Goal: Information Seeking & Learning: Learn about a topic

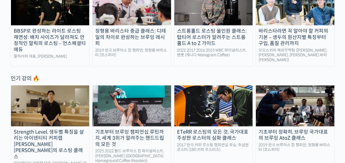
scroll to position [247, 0]
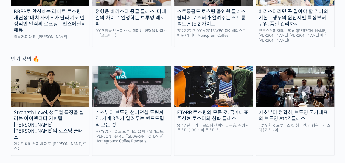
click at [219, 109] on div "ETeRR 로스팅의 모든 것, 국가대표 주성현 로스터의 심화 클래스" at bounding box center [213, 115] width 78 height 12
click at [60, 96] on img at bounding box center [50, 86] width 78 height 41
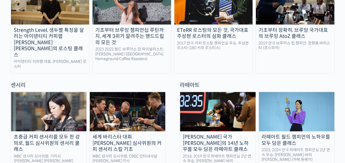
scroll to position [192, 0]
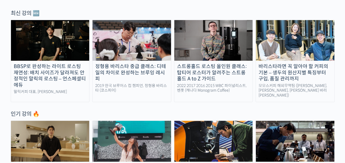
click at [291, 53] on img at bounding box center [294, 40] width 78 height 41
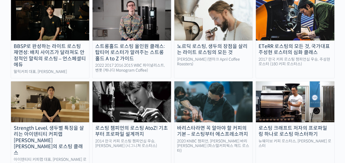
scroll to position [521, 0]
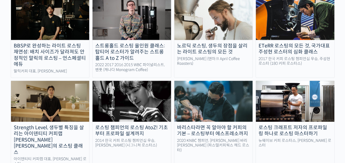
click at [48, 43] on div "BBSP로 완성하는 라이트 로스팅 재연성: 배치 사이즈가 달라져도 안정적인 말릭의 로스팅 – 언스페셜티 에듀" at bounding box center [50, 55] width 78 height 25
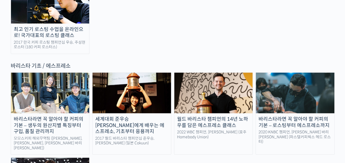
scroll to position [713, 0]
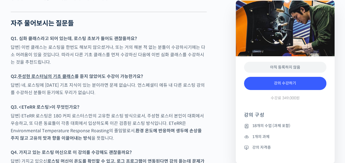
scroll to position [2521, 0]
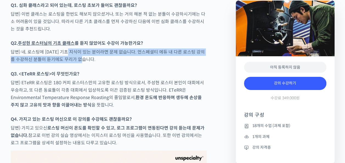
drag, startPoint x: 72, startPoint y: 66, endPoint x: 88, endPoint y: 67, distance: 15.9
click at [88, 63] on p "답변) 네, 로스팅에 대한 기초 지식이 있는 분이라면 문제 없습니다. 언스페셜티 에듀 내 다른 로스팅 강의를 수강하신 분들이 듣기에도 무리가 …" at bounding box center [109, 55] width 196 height 15
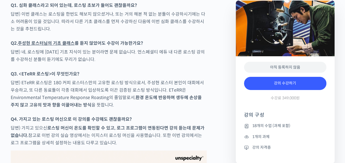
drag, startPoint x: 88, startPoint y: 67, endPoint x: 95, endPoint y: 84, distance: 18.1
click at [95, 77] on p "Q3. <ETeRR 로스팅>이 무엇인가요?" at bounding box center [109, 73] width 196 height 7
drag, startPoint x: 85, startPoint y: 93, endPoint x: 112, endPoint y: 100, distance: 27.9
click at [112, 96] on p "답변) ETeRR 로스팅은 180 커피 로스터스만의 고유한 로스팅 방식으로서, 주성현 로스터 본인이 대회에서 우승하고, 또 다른 동료들이 각종…" at bounding box center [109, 94] width 196 height 30
drag, startPoint x: 112, startPoint y: 100, endPoint x: 111, endPoint y: 110, distance: 11.0
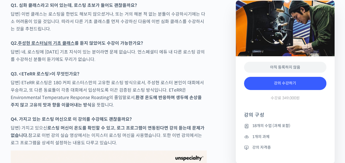
click at [111, 108] on p "답변) ETeRR 로스팅은 180 커피 로스터스만의 고유한 로스팅 방식으로서, 주성현 로스터 본인이 대회에서 우승하고, 또 다른 동료들이 각종…" at bounding box center [109, 94] width 196 height 30
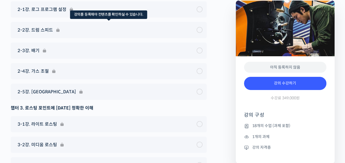
scroll to position [3069, 0]
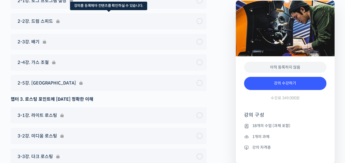
click at [55, 29] on div "2-2강. 드럼 스피드" at bounding box center [109, 21] width 196 height 16
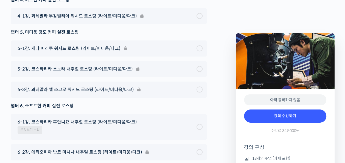
scroll to position [3233, 0]
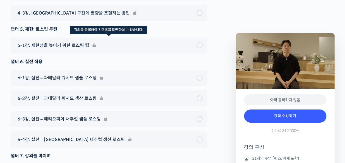
scroll to position [3180, 0]
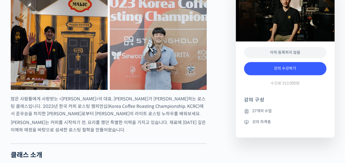
scroll to position [274, 0]
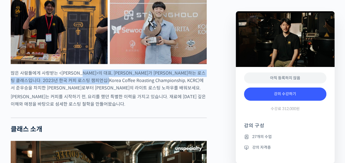
drag, startPoint x: 86, startPoint y: 95, endPoint x: 106, endPoint y: 99, distance: 21.2
click at [106, 92] on p "많은 사람들에게 사랑받는 <말릭커피>의 대표, 최철 로스터가 진행하는 로스팅 클래스입니다. 2023년 한국 커피 로스팅 챔피언십(Korea C…" at bounding box center [109, 80] width 196 height 22
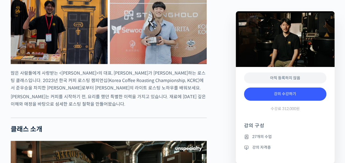
drag, startPoint x: 106, startPoint y: 99, endPoint x: 112, endPoint y: 106, distance: 8.9
click at [112, 92] on p "많은 사람들에게 사랑받는 <말릭커피>의 대표, 최철 로스터가 진행하는 로스팅 클래스입니다. 2023년 한국 커피 로스팅 챔피언십(Korea C…" at bounding box center [109, 80] width 196 height 22
drag, startPoint x: 43, startPoint y: 112, endPoint x: 81, endPoint y: 117, distance: 38.2
drag, startPoint x: 81, startPoint y: 117, endPoint x: 87, endPoint y: 123, distance: 8.5
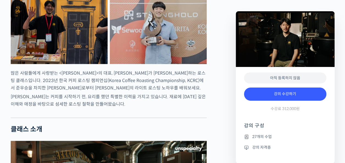
click at [87, 108] on p "최철 로스터는 커피를 시작하기 전, 요리를 했던 특별한 이력을 가지고 있습니다. 재료에 대한 깊은 이해와 애정을 바탕으로 섬세한 로스팅 철학을…" at bounding box center [109, 100] width 196 height 15
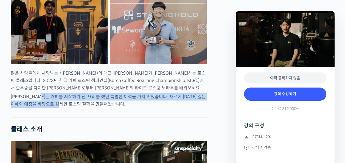
drag, startPoint x: 70, startPoint y: 123, endPoint x: 46, endPoint y: 119, distance: 24.4
click at [46, 108] on p "최철 로스터는 커피를 시작하기 전, 요리를 했던 특별한 이력을 가지고 있습니다. 재료에 대한 깊은 이해와 애정을 바탕으로 섬세한 로스팅 철학을…" at bounding box center [109, 100] width 196 height 15
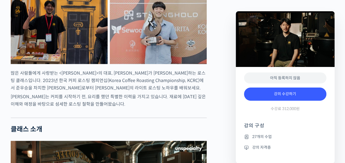
drag, startPoint x: 46, startPoint y: 119, endPoint x: 122, endPoint y: 132, distance: 77.8
click at [122, 117] on div at bounding box center [109, 113] width 196 height 8
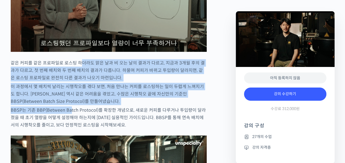
scroll to position [850, 0]
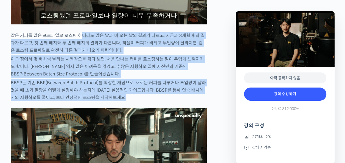
drag, startPoint x: 92, startPoint y: 81, endPoint x: 105, endPoint y: 118, distance: 39.1
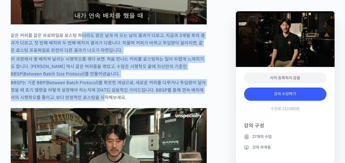
drag, startPoint x: 105, startPoint y: 118, endPoint x: 162, endPoint y: 109, distance: 58.1
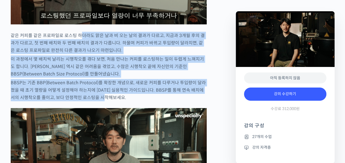
click at [162, 101] on p "BBSP는 기존 BBP(Between Batch Protocol)를 확장한 개념으로, 새로운 커피를 다루거나 투입량이 달라졌을 때 초기 열량을…" at bounding box center [109, 90] width 196 height 22
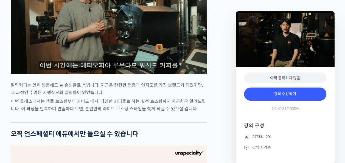
scroll to position [1151, 0]
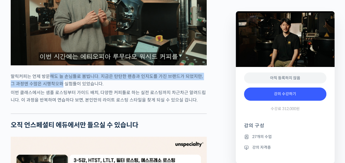
drag, startPoint x: 47, startPoint y: 95, endPoint x: 56, endPoint y: 107, distance: 15.2
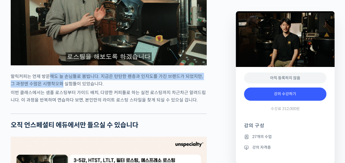
click at [56, 87] on p "말릭커피는 언제 방문해도 늘 손님들로 붐빕니다. 지금은 탄탄한 팬층과 인지도를 가진 브랜드가 되었지만, 그 과정엔 수많은 시행착오와 실험들이 …" at bounding box center [109, 80] width 196 height 15
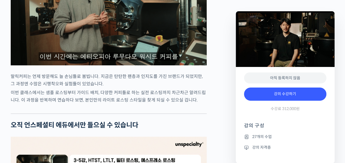
drag, startPoint x: 56, startPoint y: 107, endPoint x: 56, endPoint y: 111, distance: 4.1
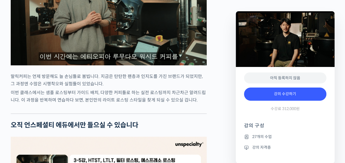
click at [56, 104] on p "이번 클래스에서는 샘플 로스팅부터 가이드 배치, 다양한 커피들로 하는 실전 로스팅까지 차근차근 알려드립니다. 이 과정을 반복하며 연습하다 보면…" at bounding box center [109, 96] width 196 height 15
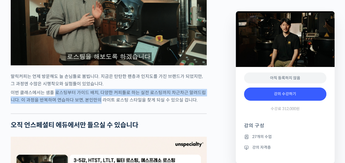
drag, startPoint x: 57, startPoint y: 112, endPoint x: 87, endPoint y: 118, distance: 30.2
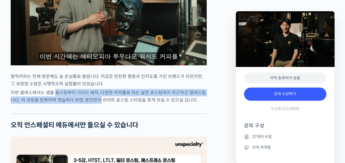
click at [91, 104] on p "이번 클래스에서는 샘플 로스팅부터 가이드 배치, 다양한 커피들로 하는 실전 로스팅까지 차근차근 알려드립니다. 이 과정을 반복하며 연습하다 보면…" at bounding box center [109, 96] width 196 height 15
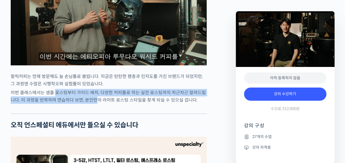
drag, startPoint x: 87, startPoint y: 118, endPoint x: 83, endPoint y: 118, distance: 3.3
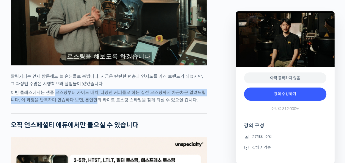
click at [83, 104] on p "이번 클래스에서는 샘플 로스팅부터 가이드 배치, 다양한 커피들로 하는 실전 로스팅까지 차근차근 알려드립니다. 이 과정을 반복하며 연습하다 보면…" at bounding box center [109, 96] width 196 height 15
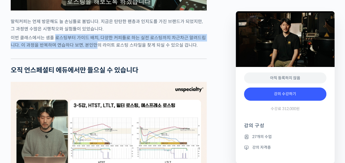
scroll to position [1316, 0]
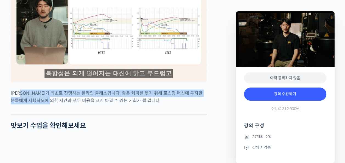
drag, startPoint x: 25, startPoint y: 112, endPoint x: 56, endPoint y: 121, distance: 31.7
click at [56, 104] on p "최철 로스터가 최초로 진행하는 온라인 클래스입니다. 좋은 커피를 볶기 위해 로스팅 머신에 투자한 분들에게 시행착오에 의한 시간과 생두 비용을 …" at bounding box center [109, 96] width 196 height 15
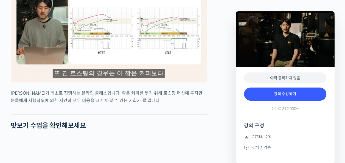
drag, startPoint x: 56, startPoint y: 121, endPoint x: 55, endPoint y: 126, distance: 5.2
click at [55, 114] on div at bounding box center [109, 110] width 196 height 8
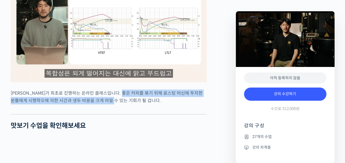
drag, startPoint x: 129, startPoint y: 111, endPoint x: 118, endPoint y: 120, distance: 14.8
click at [118, 104] on p "최철 로스터가 최초로 진행하는 온라인 클래스입니다. 좋은 커피를 볶기 위해 로스팅 머신에 투자한 분들에게 시행착오에 의한 시간과 생두 비용을 …" at bounding box center [109, 96] width 196 height 15
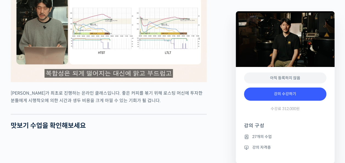
drag, startPoint x: 117, startPoint y: 121, endPoint x: 93, endPoint y: 135, distance: 28.0
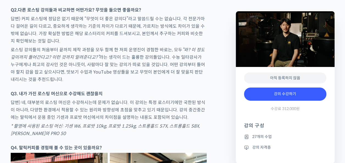
scroll to position [1837, 0]
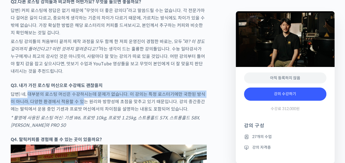
drag, startPoint x: 29, startPoint y: 109, endPoint x: 78, endPoint y: 113, distance: 49.5
click at [78, 113] on p "답변) 네, 대부분의 로스팅 머신은 수강하시는데 문제가 없습니다. 이 강의는 특정 로스터기에만 국한된 방식이 아니라, 다양한 환경에서 적용할 …" at bounding box center [109, 101] width 196 height 22
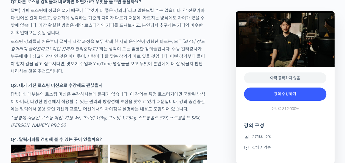
drag, startPoint x: 78, startPoint y: 113, endPoint x: 40, endPoint y: 126, distance: 39.9
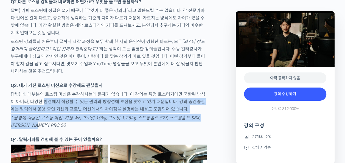
drag, startPoint x: 39, startPoint y: 112, endPoint x: 139, endPoint y: 140, distance: 104.3
drag, startPoint x: 139, startPoint y: 140, endPoint x: 87, endPoint y: 132, distance: 52.4
click at [87, 128] on em "* 촬영에 사용된 로스팅 머신: 기센 W6, 프로밧 10kg, 프로밧 1.25kg, 스트롱홀드 S7X, 스트롱홀드 S8X, 이카와 PRO 50" at bounding box center [105, 121] width 189 height 13
click at [89, 129] on p "* 촬영에 사용된 로스팅 머신: 기센 W6, 프로밧 10kg, 프로밧 1.25kg, 스트롱홀드 S7X, 스트롱홀드 S8X, 이카와 PRO 50" at bounding box center [109, 121] width 196 height 15
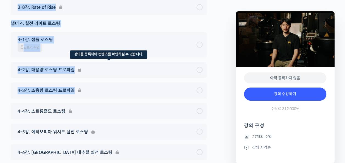
scroll to position [2494, 0]
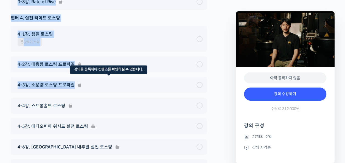
drag, startPoint x: 7, startPoint y: 44, endPoint x: 127, endPoint y: 93, distance: 129.5
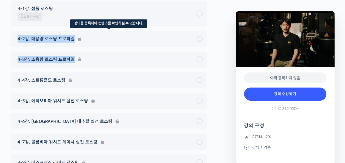
drag, startPoint x: 7, startPoint y: 79, endPoint x: 75, endPoint y: 79, distance: 67.4
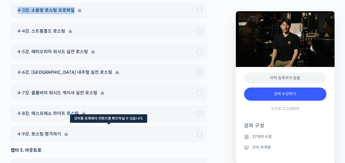
scroll to position [2631, 0]
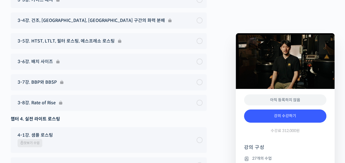
scroll to position [2344, 0]
